Goal: Communication & Community: Share content

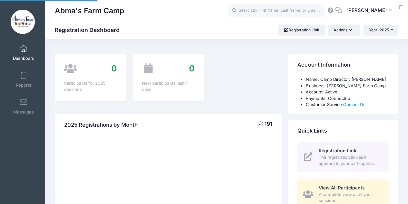
select select
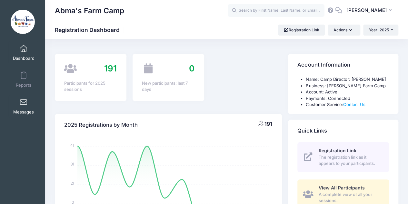
click at [25, 97] on link "Messages" at bounding box center [23, 106] width 31 height 23
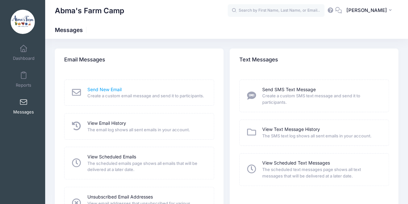
click at [116, 91] on link "Send New Email" at bounding box center [104, 89] width 34 height 7
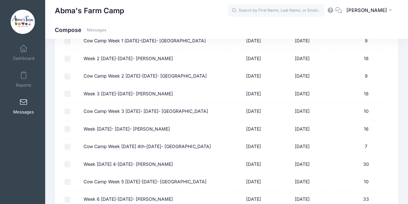
scroll to position [158, 0]
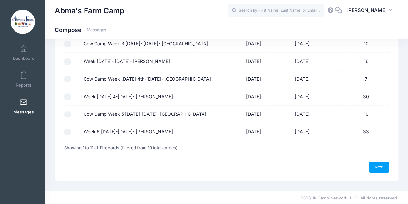
click at [65, 129] on input "Week 6 [DATE]-[DATE]- [PERSON_NAME]" at bounding box center [67, 131] width 6 height 6
checkbox input "true"
click at [381, 164] on link "Next" at bounding box center [379, 166] width 20 height 11
select select "50"
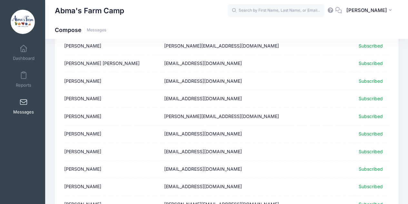
scroll to position [517, 0]
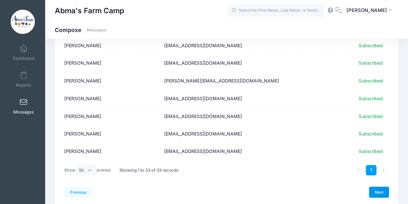
click at [378, 189] on link "Next" at bounding box center [379, 191] width 20 height 11
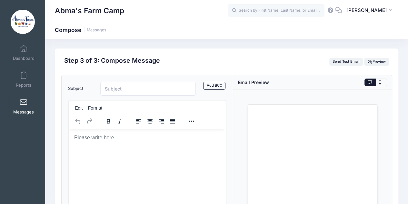
scroll to position [0, 0]
click at [118, 90] on input "Subject" at bounding box center [148, 89] width 96 height 14
type input "Week 6 Photos"
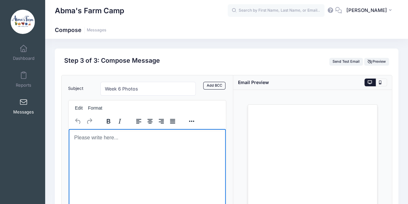
click at [99, 140] on body "Rich Text Area. Press ALT-0 for help." at bounding box center [147, 137] width 147 height 7
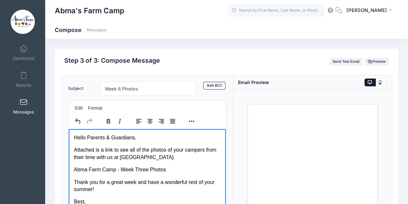
scroll to position [19, 0]
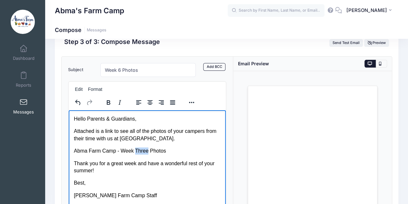
drag, startPoint x: 134, startPoint y: 151, endPoint x: 146, endPoint y: 150, distance: 12.1
click at [146, 150] on p "Abma Farm Camp - Week Three Photos" at bounding box center [147, 150] width 147 height 7
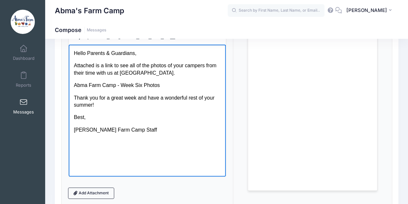
scroll to position [83, 0]
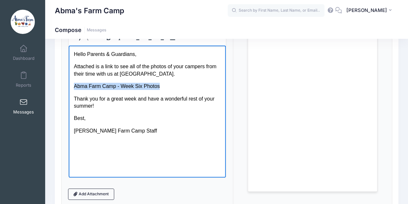
drag, startPoint x: 156, startPoint y: 87, endPoint x: 75, endPoint y: 88, distance: 81.4
click at [75, 88] on p "Abma Farm Camp - Week Six Photos" at bounding box center [147, 85] width 147 height 7
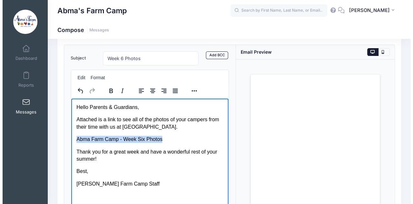
scroll to position [19, 0]
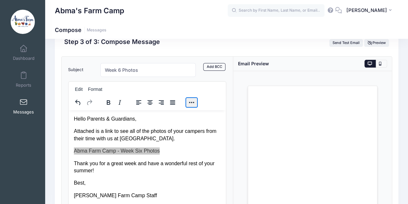
click at [189, 102] on button "Reveal or hide additional toolbar items" at bounding box center [191, 102] width 11 height 9
click at [178, 115] on icon "Insert/edit link" at bounding box center [176, 115] width 8 height 8
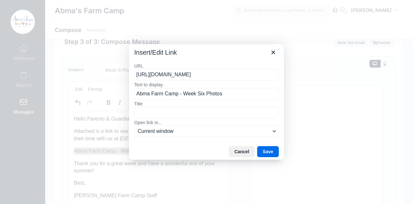
scroll to position [0, 71]
type input "https://drive.google.com/drive/folders/1tvJ7ytmPZ1snMnQYcN6cFIoDNgq1IOIB?usp=sh…"
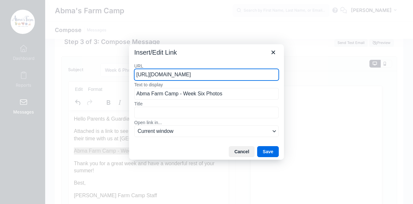
click at [211, 55] on div "Insert/Edit Link" at bounding box center [206, 51] width 155 height 14
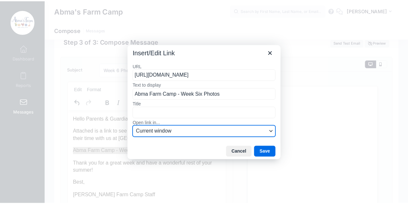
scroll to position [0, 0]
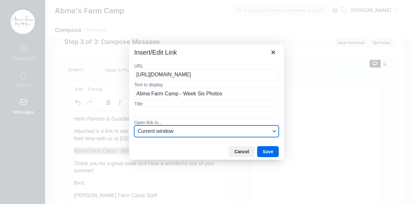
click at [158, 133] on span "Current window" at bounding box center [204, 131] width 133 height 8
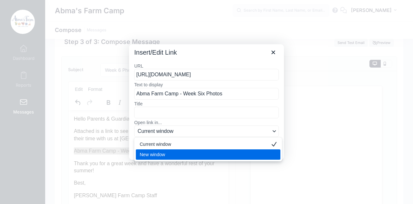
click at [163, 154] on div "New window" at bounding box center [204, 154] width 128 height 8
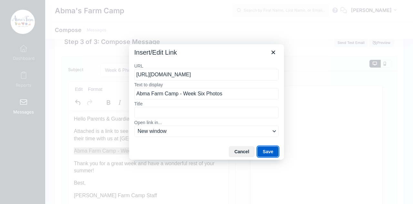
click at [266, 153] on button "Save" at bounding box center [268, 151] width 22 height 11
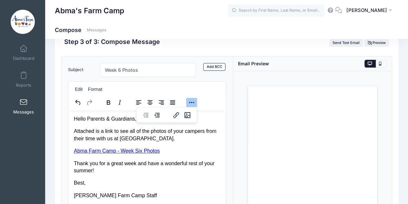
click at [201, 98] on div at bounding box center [148, 102] width 158 height 13
click at [194, 102] on button "Reveal or hide additional toolbar items" at bounding box center [191, 102] width 11 height 9
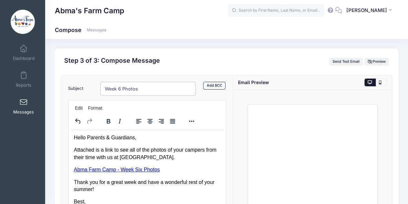
click at [123, 88] on input "Week 6 Photos" at bounding box center [148, 89] width 96 height 14
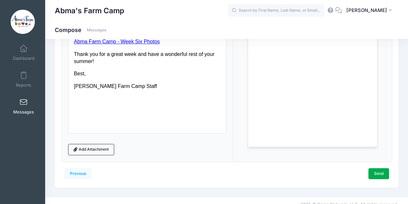
scroll to position [135, 0]
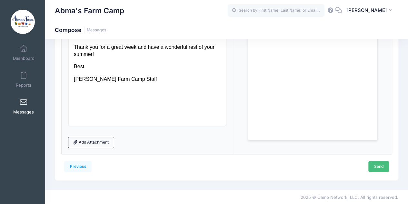
type input "Week 6 Camp Photos"
click at [377, 166] on link "Send" at bounding box center [379, 166] width 21 height 11
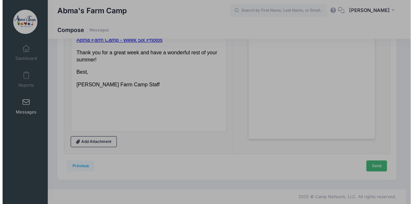
scroll to position [0, 0]
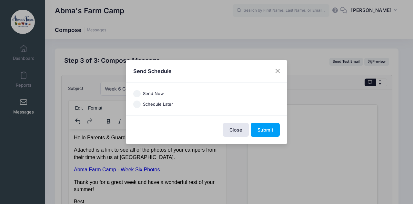
click at [138, 102] on input "Schedule Later" at bounding box center [136, 103] width 7 height 7
radio input "true"
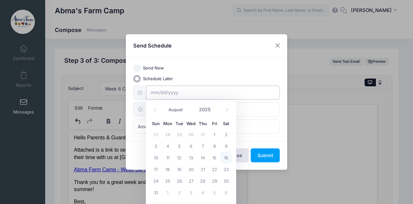
click at [147, 92] on input "text" at bounding box center [213, 93] width 134 height 14
click at [158, 170] on span "17" at bounding box center [156, 169] width 12 height 12
type input "08/17/2025"
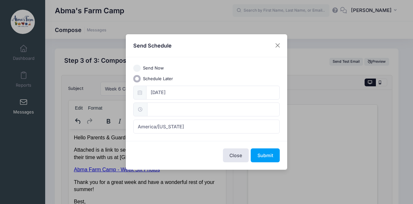
click at [144, 109] on span at bounding box center [140, 109] width 14 height 14
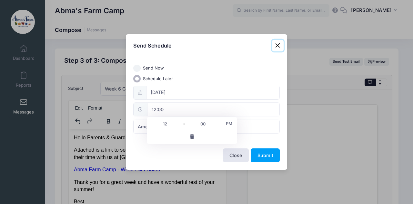
click at [161, 110] on input "12:00" at bounding box center [213, 109] width 133 height 14
click at [181, 125] on span at bounding box center [181, 127] width 5 height 6
type input "11:00"
type input "11"
click at [181, 125] on span at bounding box center [181, 127] width 5 height 6
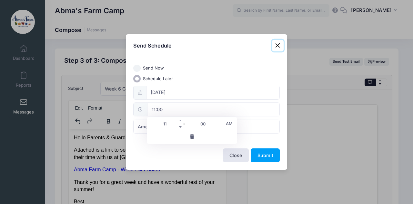
type input "10:00"
type input "10"
click at [181, 125] on span at bounding box center [181, 127] width 5 height 6
type input "09:00"
type input "09"
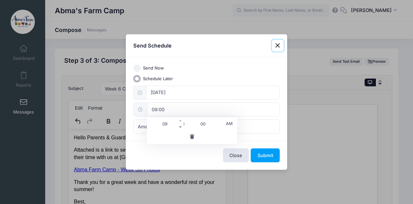
click at [181, 125] on span at bounding box center [181, 127] width 5 height 6
type input "08:00"
type input "08"
click at [181, 120] on span at bounding box center [181, 120] width 5 height 6
type input "09:00"
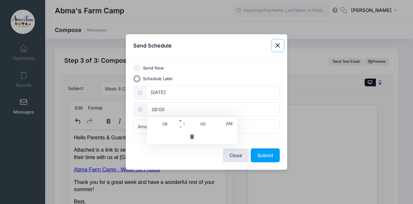
type input "09"
click at [181, 128] on span at bounding box center [181, 127] width 5 height 6
type input "08:00"
type input "08"
click at [229, 113] on input "08:00" at bounding box center [213, 109] width 133 height 14
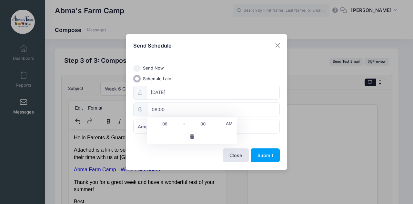
click at [192, 157] on div "Close Submit" at bounding box center [206, 155] width 161 height 29
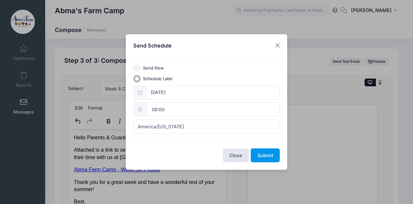
click at [266, 158] on button "Submit" at bounding box center [265, 155] width 29 height 14
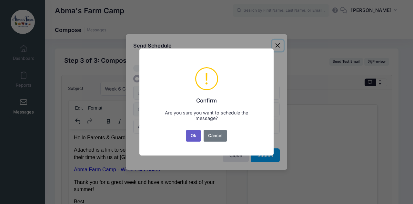
click at [190, 137] on button "Ok" at bounding box center [193, 136] width 15 height 12
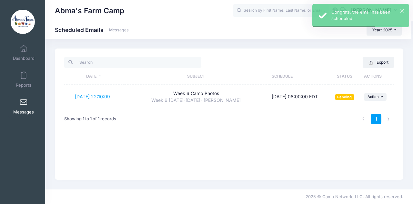
click at [24, 104] on span at bounding box center [24, 102] width 0 height 7
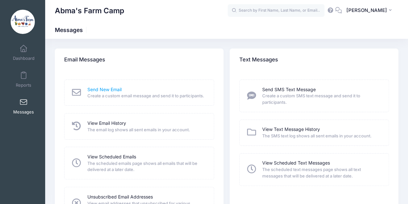
click at [105, 88] on link "Send New Email" at bounding box center [104, 89] width 34 height 7
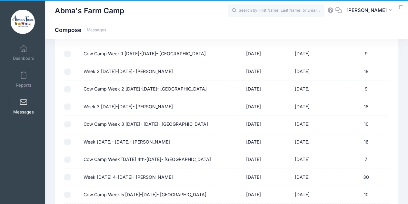
scroll to position [158, 0]
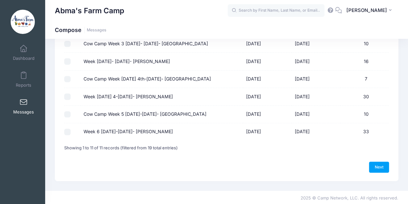
click at [67, 132] on input "Week 6 [DATE]-[DATE]- [PERSON_NAME]" at bounding box center [67, 131] width 6 height 6
checkbox input "true"
click at [376, 168] on link "Next" at bounding box center [379, 166] width 20 height 11
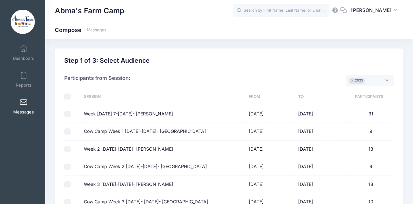
select select "50"
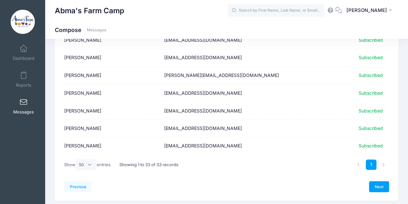
scroll to position [539, 0]
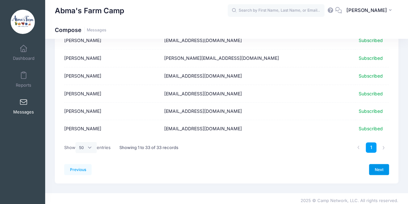
click at [384, 168] on link "Next" at bounding box center [379, 169] width 20 height 11
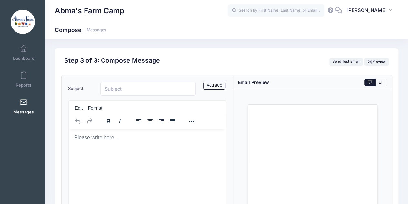
scroll to position [0, 0]
click at [123, 91] on input "Subject" at bounding box center [148, 89] width 96 height 14
click at [86, 143] on html at bounding box center [147, 136] width 158 height 17
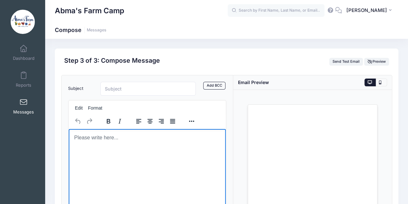
scroll to position [26, 0]
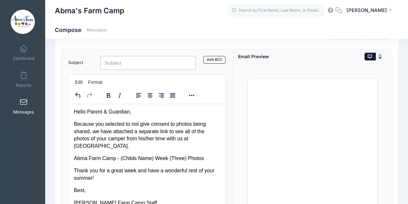
click at [125, 61] on input "Subject" at bounding box center [148, 63] width 96 height 14
type input "Cheyenne - Week 6 Camp Photos"
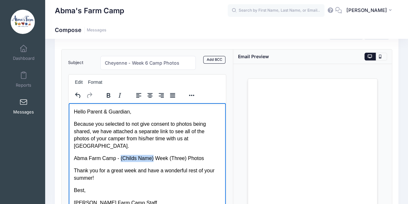
drag, startPoint x: 120, startPoint y: 151, endPoint x: 151, endPoint y: 152, distance: 31.0
click at [151, 154] on p "Abma Farm Camp - (Childs Name) Week (Three) Photos" at bounding box center [147, 157] width 147 height 7
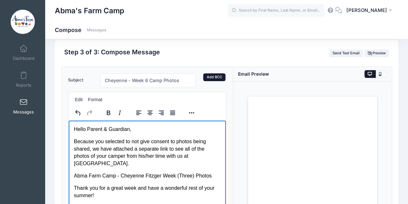
scroll to position [0, 0]
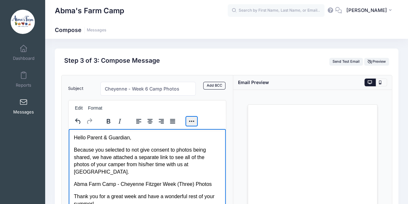
click at [192, 122] on button "Reveal or hide additional toolbar items" at bounding box center [191, 121] width 11 height 9
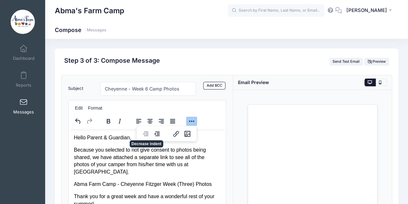
click at [24, 100] on span at bounding box center [24, 102] width 0 height 7
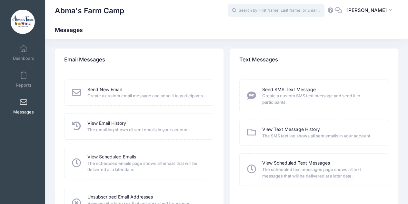
click at [263, 13] on input "text" at bounding box center [276, 10] width 97 height 13
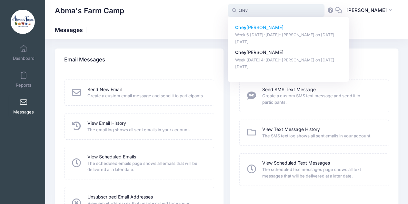
click at [267, 27] on p "[PERSON_NAME] [PERSON_NAME]" at bounding box center [288, 27] width 107 height 7
type input "[PERSON_NAME] (Week 6 [DATE]-[DATE]- [PERSON_NAME], [DATE])"
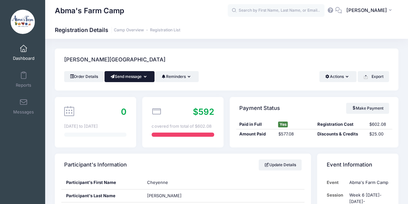
click at [128, 77] on button "Send message" at bounding box center [130, 76] width 50 height 11
click at [136, 93] on link "Send Email" at bounding box center [134, 92] width 39 height 12
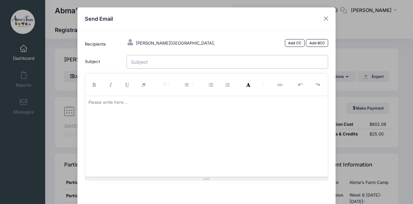
click at [141, 62] on input "Subject" at bounding box center [228, 62] width 202 height 14
click at [146, 63] on input "Chey" at bounding box center [228, 62] width 202 height 14
click at [167, 61] on input "Chey" at bounding box center [228, 62] width 202 height 14
click at [169, 63] on input "Cheyenne - Week 5 Photos" at bounding box center [228, 62] width 202 height 14
type input "Cheyenne - Week 6 Photos"
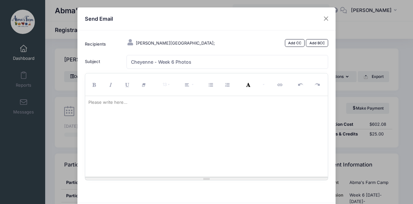
click at [120, 102] on div "Please write here..." at bounding box center [108, 102] width 46 height 13
paste div
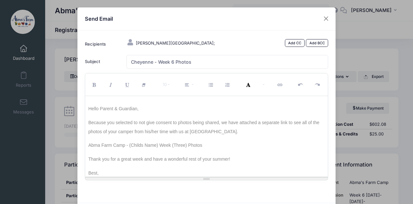
scroll to position [16, 0]
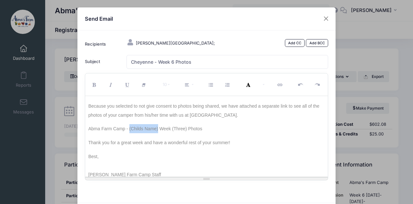
drag, startPoint x: 128, startPoint y: 128, endPoint x: 156, endPoint y: 128, distance: 28.4
click at [156, 128] on span "Abma Farm Camp - (Childs Name) Week (Three) Photos" at bounding box center [145, 128] width 114 height 5
click at [189, 128] on span "Abma Farm Camp - Cheyenne Fitzgerald Week (Three) Photos" at bounding box center [149, 128] width 122 height 5
drag, startPoint x: 128, startPoint y: 130, endPoint x: 206, endPoint y: 130, distance: 78.1
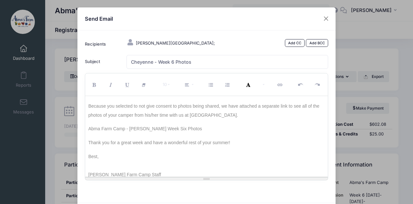
click at [206, 130] on p "Abma Farm Camp - Cheyenne Fitzgerald Week Six Photos" at bounding box center [206, 126] width 237 height 14
click at [277, 87] on button "Link (CTRL+K)" at bounding box center [280, 84] width 17 height 19
type input "Cheyenne Fitzgerald Week Six Photos"
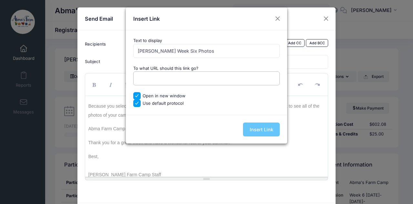
paste input "https://drive.google.com/drive/folders/1ZsCreorpw_1ybXd1jRI6dPfpB55mukaH?usp=sh…"
type input "https://drive.google.com/drive/folders/1ZsCreorpw_1ybXd1jRI6dPfpB55mukaH?usp=sh…"
click at [251, 128] on input "Insert Link" at bounding box center [261, 129] width 37 height 14
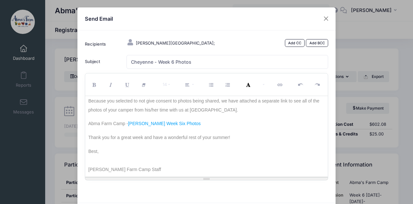
scroll to position [34, 0]
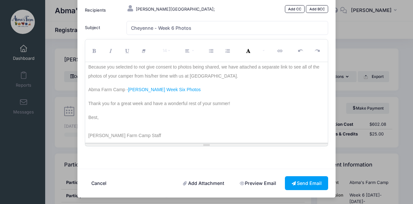
click at [250, 180] on link "Preview Email" at bounding box center [258, 183] width 50 height 14
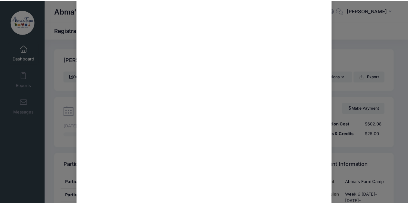
scroll to position [0, 0]
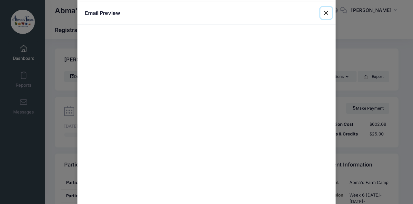
click at [324, 11] on button "Close" at bounding box center [327, 13] width 12 height 12
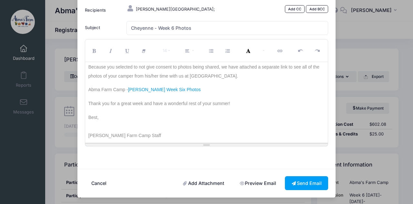
click at [260, 129] on p "[PERSON_NAME] Farm Camp Staff" at bounding box center [206, 133] width 237 height 14
click at [301, 181] on button "Send Email" at bounding box center [306, 183] width 43 height 14
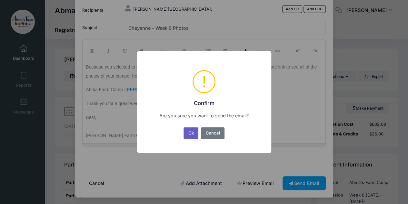
click at [191, 132] on button "Ok" at bounding box center [191, 133] width 15 height 12
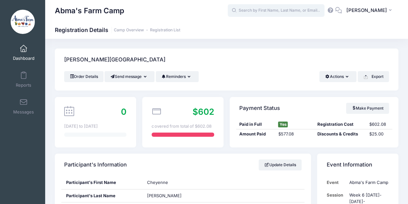
click at [269, 11] on input "text" at bounding box center [276, 10] width 97 height 13
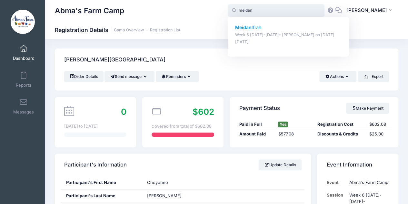
click at [255, 24] on p "Meidan Ifrah" at bounding box center [288, 27] width 107 height 7
type input "Meidan Ifrah (Week 6 August 11-15- Wyckoff, Aug-11, 2025)"
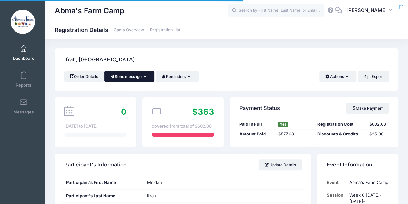
click at [125, 78] on button "Send message" at bounding box center [130, 76] width 50 height 11
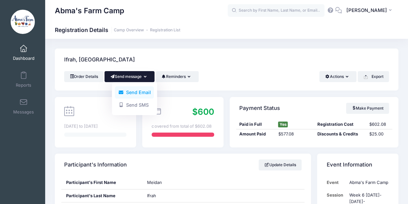
click at [137, 93] on link "Send Email" at bounding box center [134, 92] width 39 height 12
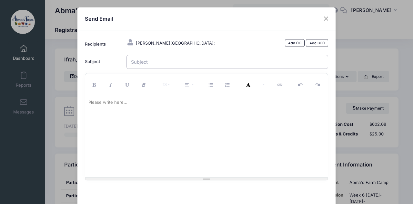
click at [151, 62] on input "Subject" at bounding box center [228, 62] width 202 height 14
type input "Meidan & [PERSON_NAME] - Week 6 Camp Photos"
click at [112, 102] on div "Please write here..." at bounding box center [108, 102] width 46 height 13
paste div
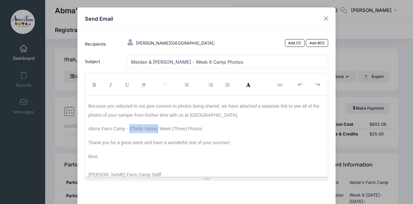
drag, startPoint x: 128, startPoint y: 128, endPoint x: 157, endPoint y: 128, distance: 28.7
click at [157, 128] on span "Abma Farm Camp - (Childs Name) Week (Three) Photos" at bounding box center [145, 128] width 114 height 5
drag, startPoint x: 128, startPoint y: 128, endPoint x: 187, endPoint y: 129, distance: 58.8
click at [187, 129] on span "Abma Farm Camp - Meidan Ifrah Week Six Photos & Nave Ifrah Week 6 Photos" at bounding box center [205, 128] width 235 height 5
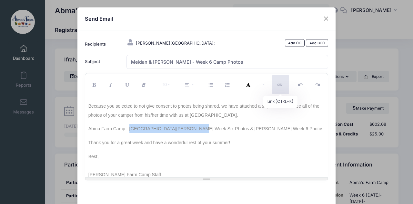
click at [279, 87] on button "Link (CTRL+K)" at bounding box center [280, 84] width 17 height 19
type input "Meidan Ifrah Week Six Photos"
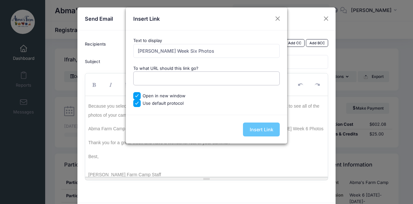
paste input "https://drive.google.com/drive/folders/1Q-kda8dvPefXDdpKBtHYquZ-AL2FHDws?usp=sh…"
type input "https://drive.google.com/drive/folders/1Q-kda8dvPefXDdpKBtHYquZ-AL2FHDws?usp=sh…"
click at [262, 125] on input "Insert Link" at bounding box center [261, 129] width 37 height 14
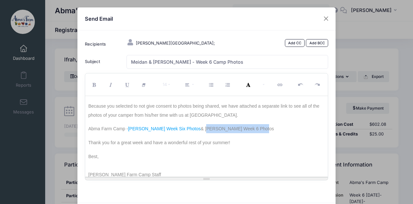
drag, startPoint x: 195, startPoint y: 129, endPoint x: 245, endPoint y: 128, distance: 50.0
click at [245, 128] on span "Abma Farm Camp - Meidan Ifrah Week Six Photos & Nave Ifrah Week 6 Photos" at bounding box center [181, 128] width 186 height 5
click at [276, 85] on button "Link (CTRL+K)" at bounding box center [280, 84] width 17 height 19
type input "Nave Ifrah Week 6 Photos"
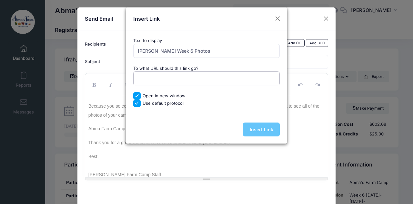
click at [231, 81] on input "To what URL should this link go?" at bounding box center [206, 78] width 147 height 14
paste input "https://drive.google.com/drive/folders/1oYMfVJz3tewNYXg6g1ykp2TXlccaS3tT?usp=sh…"
type input "https://drive.google.com/drive/folders/1oYMfVJz3tewNYXg6g1ykp2TXlccaS3tT?usp=sh…"
click at [263, 127] on input "Insert Link" at bounding box center [261, 129] width 37 height 14
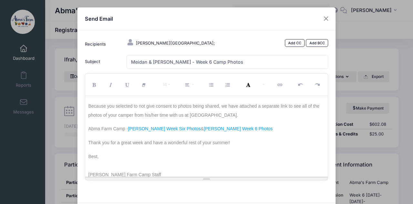
scroll to position [0, 0]
click at [271, 142] on p "Thank you for a great week and have a wonderful rest of your summer!" at bounding box center [206, 140] width 237 height 14
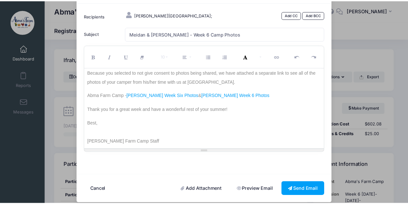
scroll to position [34, 0]
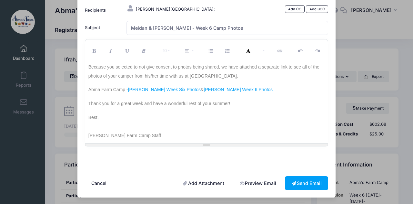
click at [249, 181] on link "Preview Email" at bounding box center [258, 183] width 50 height 14
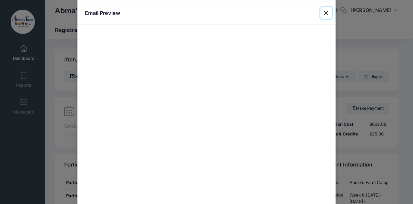
click at [325, 12] on button "Close" at bounding box center [327, 13] width 12 height 12
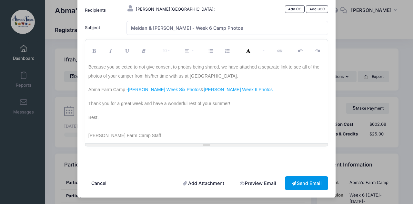
click at [300, 180] on button "Send Email" at bounding box center [306, 183] width 43 height 14
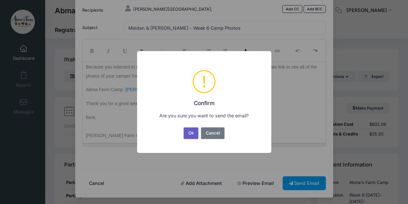
click at [189, 132] on button "Ok" at bounding box center [191, 133] width 15 height 12
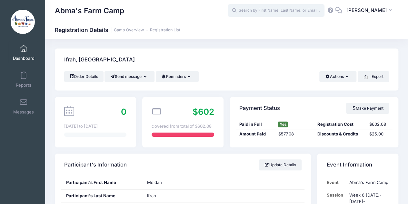
click at [288, 9] on input "text" at bounding box center [276, 10] width 97 height 13
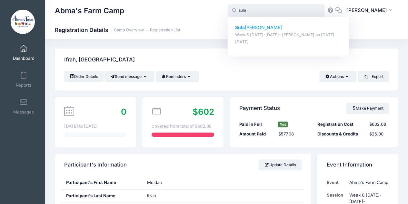
click at [260, 26] on p "Sula Reimers" at bounding box center [288, 27] width 107 height 7
type input "Sula Reimers (Week 6 August 11-15- Wyckoff, Aug-11, 2025)"
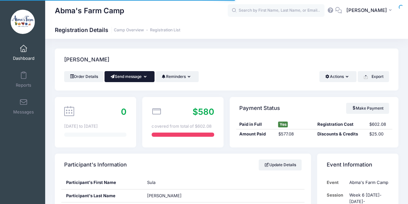
click at [125, 76] on button "Send message" at bounding box center [130, 76] width 50 height 11
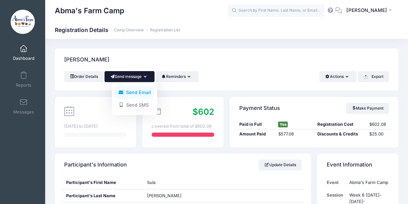
click at [130, 94] on link "Send Email" at bounding box center [134, 92] width 39 height 12
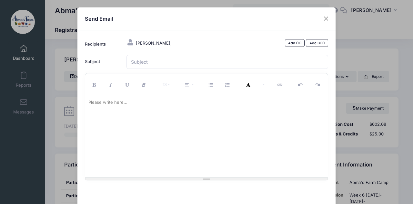
click at [139, 106] on div at bounding box center [206, 136] width 243 height 81
paste div
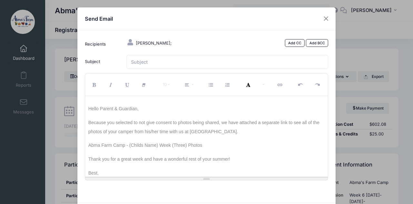
scroll to position [16, 0]
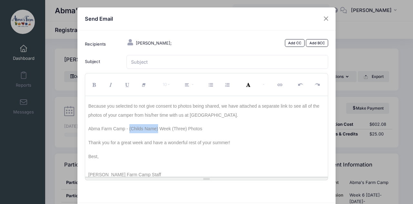
drag, startPoint x: 128, startPoint y: 128, endPoint x: 156, endPoint y: 127, distance: 28.4
click at [156, 127] on span "Abma Farm Camp - (Childs Name) Week (Three) Photos" at bounding box center [145, 128] width 114 height 5
drag, startPoint x: 156, startPoint y: 130, endPoint x: 171, endPoint y: 129, distance: 14.9
click at [171, 129] on span "Abma Farm Camp - Meletia Week (Three) Photos" at bounding box center [138, 128] width 100 height 5
click at [182, 126] on p "Abma Farm Camp - Meletia Week Six Photos" at bounding box center [206, 126] width 237 height 14
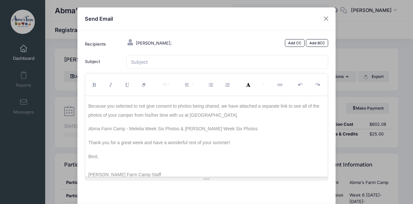
click at [144, 128] on span "Abma Farm Camp - Meletia Week Six Photos & Sula Reimers Week Six Photos" at bounding box center [172, 128] width 169 height 5
click at [162, 61] on input "Subject" at bounding box center [228, 62] width 202 height 14
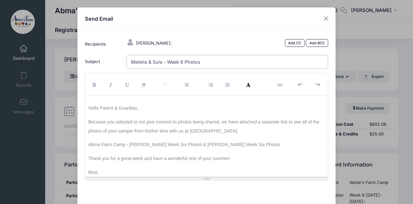
scroll to position [0, 0]
type input "Meletia & Sula - Week 6 Photos"
click at [147, 144] on span "Abma Farm Camp - Meletia Reimers Week Six Photos & Sula Reimers Week Six Photos" at bounding box center [184, 144] width 192 height 5
click at [138, 143] on span "Abma Farm Camp - Meletia Reimers Week Six Photos & Sula Reimers Week Six Photos" at bounding box center [184, 144] width 192 height 5
drag, startPoint x: 129, startPoint y: 144, endPoint x: 195, endPoint y: 148, distance: 65.9
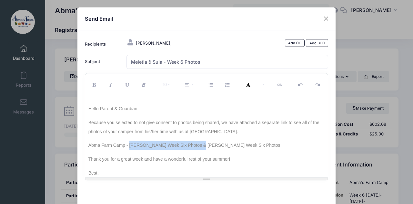
click at [195, 148] on p "Abma Farm Camp - Meletia Reimers Week Six Photos & Sula Reimers Week Six Photos" at bounding box center [206, 143] width 237 height 14
click at [279, 85] on icon "Link (CTRL+K)" at bounding box center [281, 85] width 6 height 0
type input "Meletia Reimers Week Six Photos"
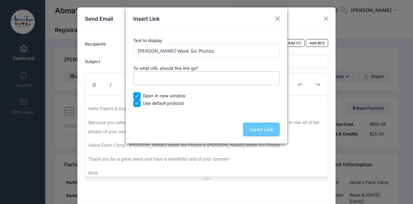
click at [171, 79] on input "To what URL should this link go?" at bounding box center [206, 78] width 147 height 14
paste input "https://drive.google.com/drive/folders/1s6c1meTJOfHAh6JpKWa3mfzH6yGN6sIh?usp=sh…"
type input "https://drive.google.com/drive/folders/1s6c1meTJOfHAh6JpKWa3mfzH6yGN6sIh?usp=sh…"
click at [263, 133] on input "Insert Link" at bounding box center [261, 129] width 37 height 14
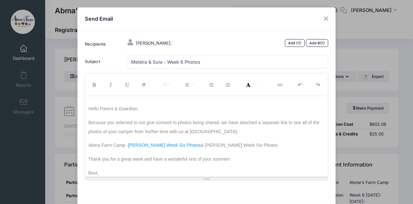
scroll to position [0, 0]
drag, startPoint x: 202, startPoint y: 146, endPoint x: 264, endPoint y: 148, distance: 61.7
click at [264, 148] on p "Abma Farm Camp - Meletia Reimers Week Six Photos & Sula Reimers Week Six Photos" at bounding box center [206, 143] width 237 height 14
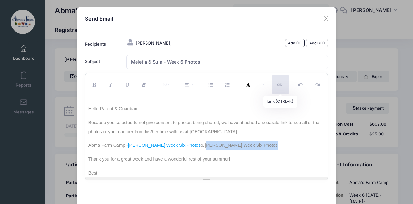
click at [274, 84] on button "Link (CTRL+K)" at bounding box center [280, 84] width 17 height 19
type input "Sula Reimers Week Six Photos"
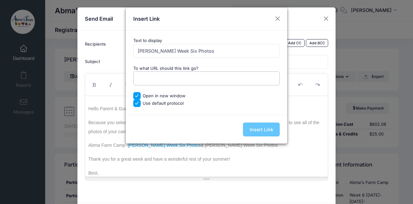
click at [152, 74] on input "To what URL should this link go?" at bounding box center [206, 78] width 147 height 14
paste input "https://drive.google.com/drive/folders/1PfAc34zoNKg2Xk6e_aJ154PsGpE-KKyq?usp=sh…"
type input "https://drive.google.com/drive/folders/1PfAc34zoNKg2Xk6e_aJ154PsGpE-KKyq?usp=sh…"
click at [264, 129] on input "Insert Link" at bounding box center [261, 129] width 37 height 14
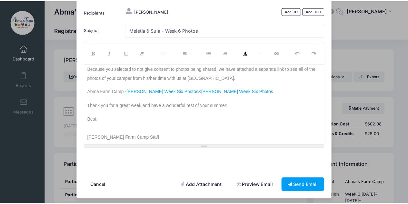
scroll to position [34, 0]
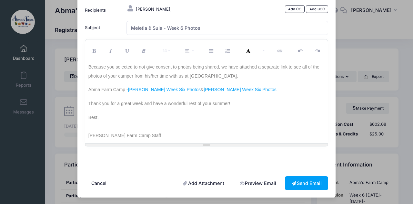
click at [253, 181] on link "Preview Email" at bounding box center [258, 183] width 50 height 14
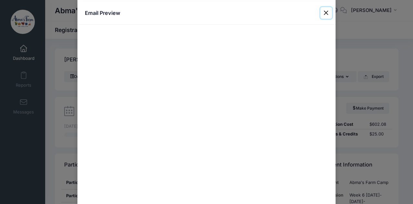
click at [323, 13] on button "Close" at bounding box center [327, 13] width 12 height 12
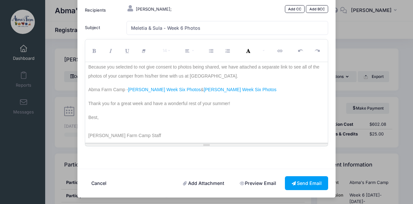
click at [264, 113] on p "Best," at bounding box center [206, 115] width 237 height 14
click at [294, 185] on button "Send Email" at bounding box center [306, 183] width 43 height 14
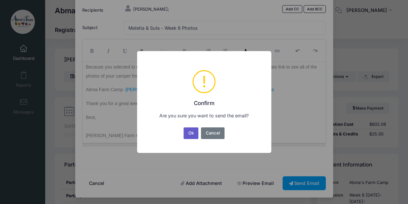
click at [190, 135] on button "Ok" at bounding box center [191, 133] width 15 height 12
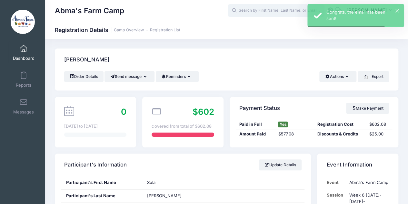
click at [265, 9] on input "text" at bounding box center [276, 10] width 97 height 13
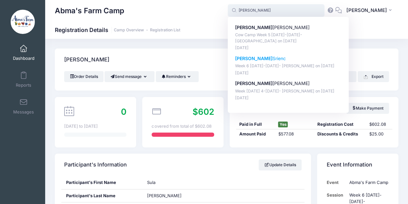
click at [265, 58] on p "Natalie Srienc" at bounding box center [288, 58] width 107 height 7
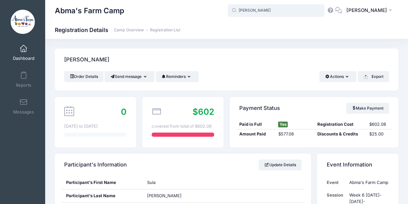
type input "Natalie Srienc (Week 6 August 11-15- Wyckoff, Aug-11, 2025)"
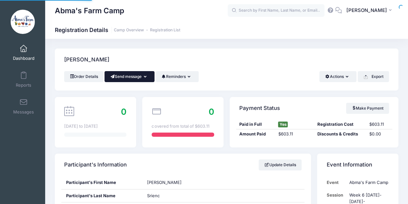
click at [124, 78] on button "Send message" at bounding box center [130, 76] width 50 height 11
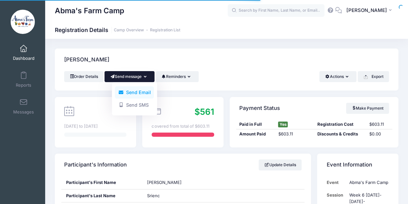
click at [130, 92] on link "Send Email" at bounding box center [134, 92] width 39 height 12
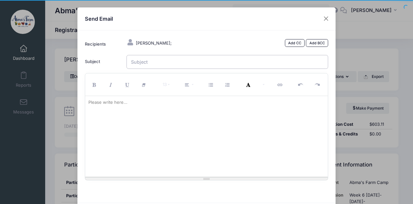
click at [144, 64] on input "Subject" at bounding box center [228, 62] width 202 height 14
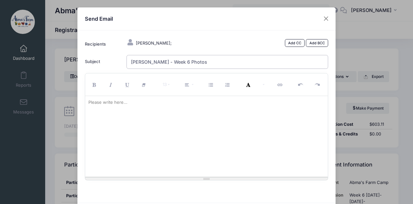
type input "[PERSON_NAME] - Week 6 Photos"
click at [123, 106] on div "Please write here..." at bounding box center [108, 102] width 46 height 13
paste div
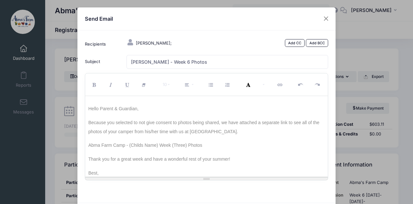
scroll to position [16, 0]
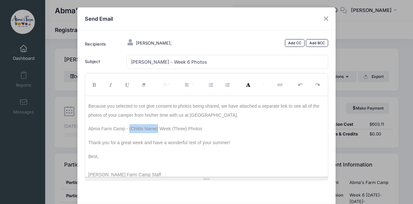
drag, startPoint x: 128, startPoint y: 128, endPoint x: 156, endPoint y: 127, distance: 28.1
click at [156, 127] on span "Abma Farm Camp - (Childs Name) Week (Three) Photos" at bounding box center [145, 128] width 114 height 5
drag, startPoint x: 128, startPoint y: 129, endPoint x: 192, endPoint y: 129, distance: 63.9
click at [192, 129] on p "Abma Farm Camp - [PERSON_NAME] Week Six Photos" at bounding box center [206, 126] width 237 height 14
click at [278, 85] on icon "Link (CTRL+K)" at bounding box center [281, 85] width 6 height 0
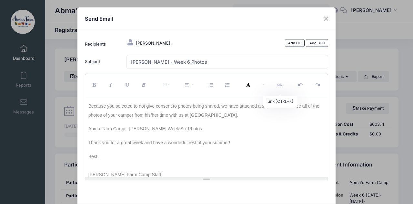
type input "[PERSON_NAME] Week Six Photos"
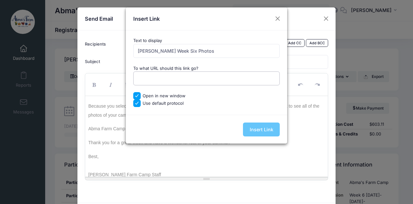
click at [165, 78] on input "To what URL should this link go?" at bounding box center [206, 78] width 147 height 14
paste input "https://drive.google.com/drive/folders/1qlxFCaExKPkBxCT1lS-kDax5HY8R_iMn?usp=sh…"
type input "https://drive.google.com/drive/folders/1qlxFCaExKPkBxCT1lS-kDax5HY8R_iMn?usp=sh…"
click at [268, 126] on input "Insert Link" at bounding box center [261, 129] width 37 height 14
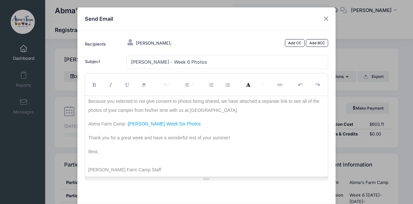
scroll to position [22, 0]
click at [239, 187] on form "Recipients Srienc, Natalie; Add CC Add BCC Subject Natalie - Week 6 Photos" at bounding box center [207, 115] width 250 height 157
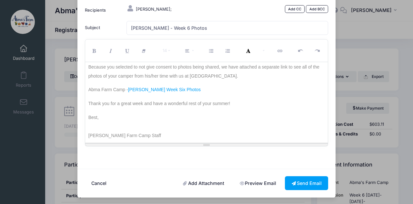
click at [252, 181] on link "Preview Email" at bounding box center [258, 183] width 50 height 14
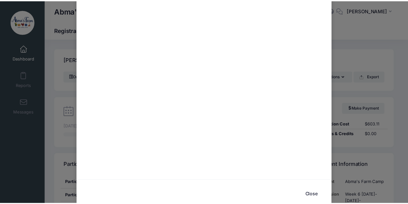
scroll to position [238, 0]
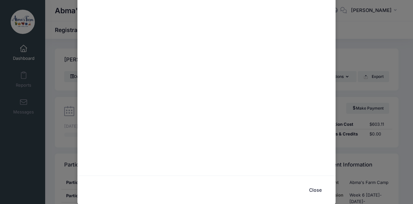
click at [308, 187] on button "Close" at bounding box center [316, 190] width 26 height 14
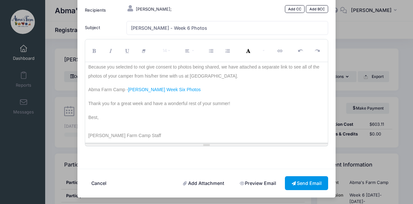
click at [304, 184] on button "Send Email" at bounding box center [306, 183] width 43 height 14
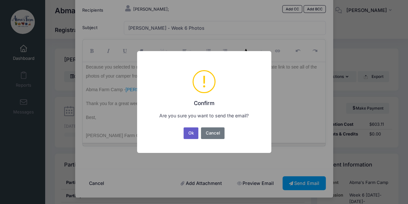
click at [190, 133] on button "Ok" at bounding box center [191, 133] width 15 height 12
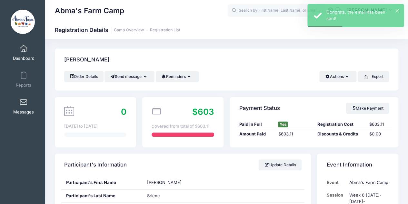
click at [24, 100] on span at bounding box center [24, 102] width 0 height 7
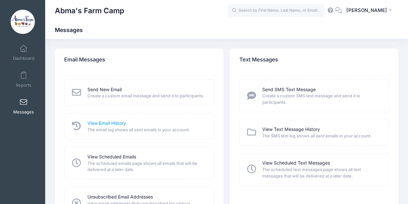
click at [107, 127] on link "View Email History" at bounding box center [106, 123] width 39 height 7
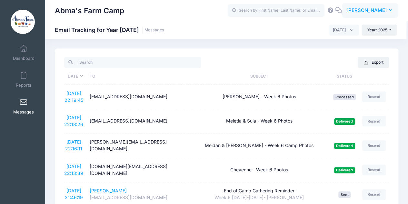
click at [376, 11] on span "[PERSON_NAME]" at bounding box center [366, 10] width 41 height 7
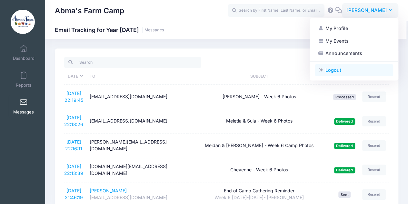
click at [336, 70] on link "Logout" at bounding box center [354, 70] width 78 height 12
